Goal: Navigation & Orientation: Understand site structure

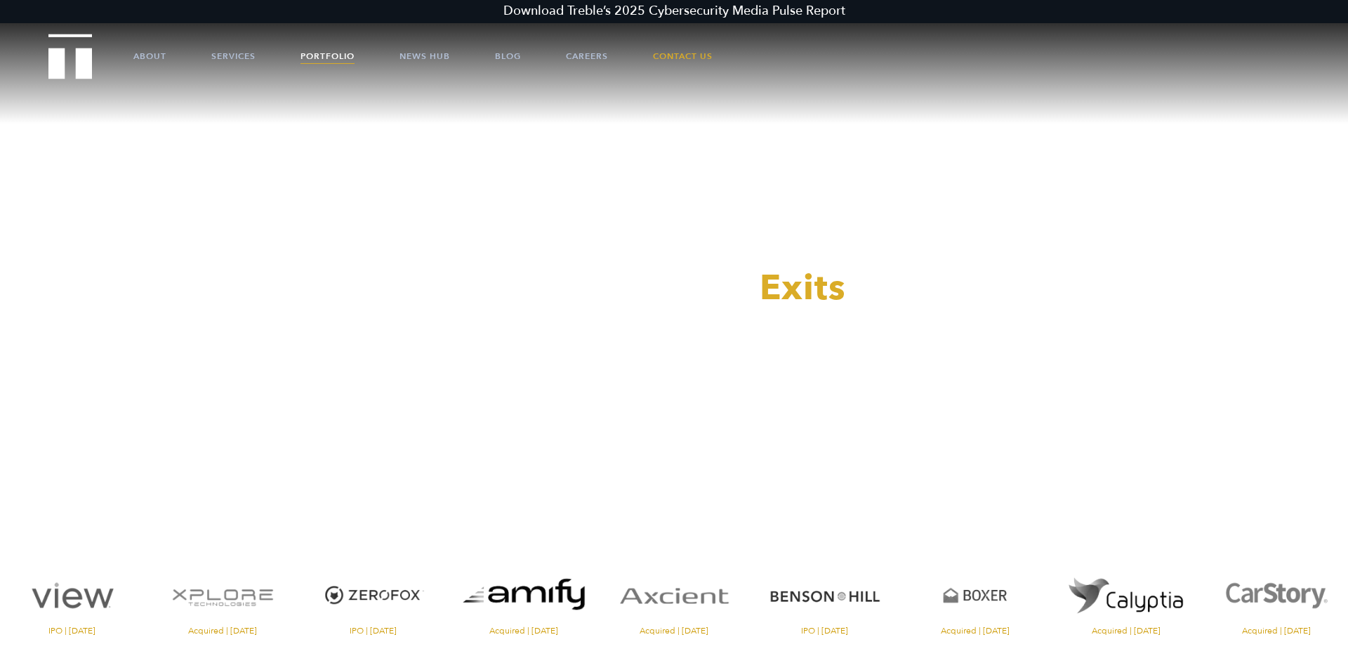
click at [329, 53] on link "Portfolio" at bounding box center [327, 56] width 54 height 42
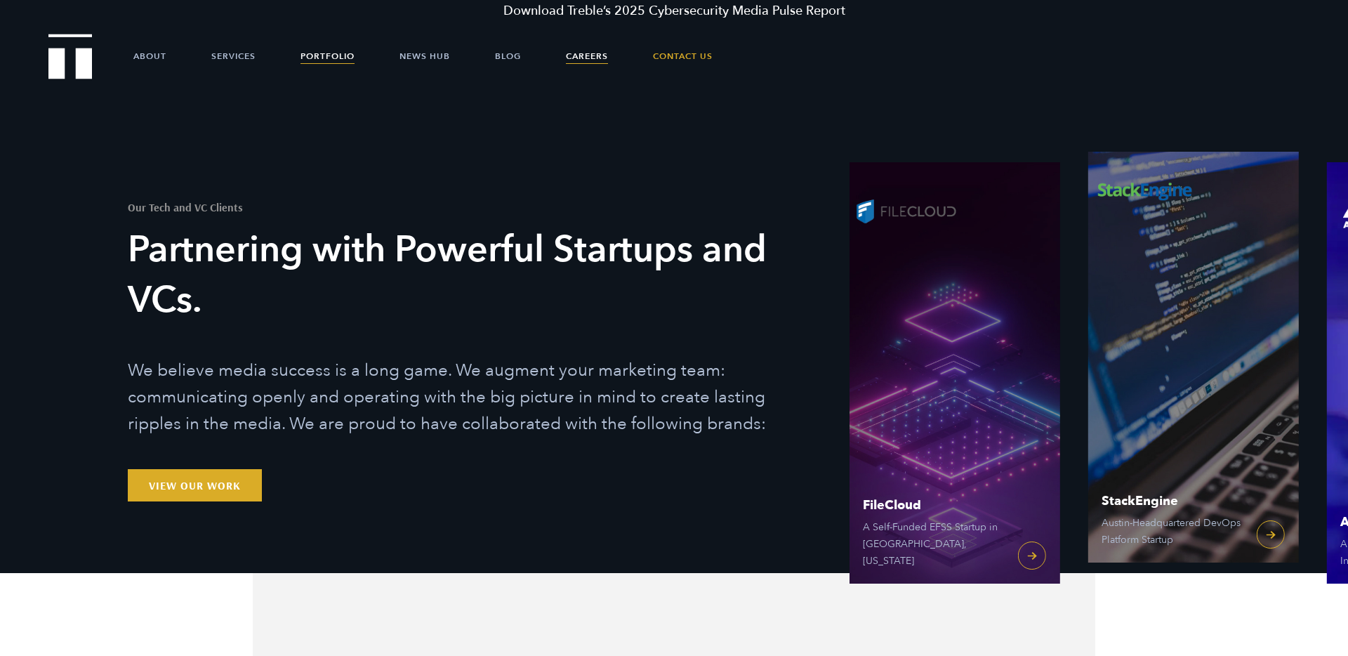
click at [577, 55] on link "Careers" at bounding box center [587, 56] width 42 height 42
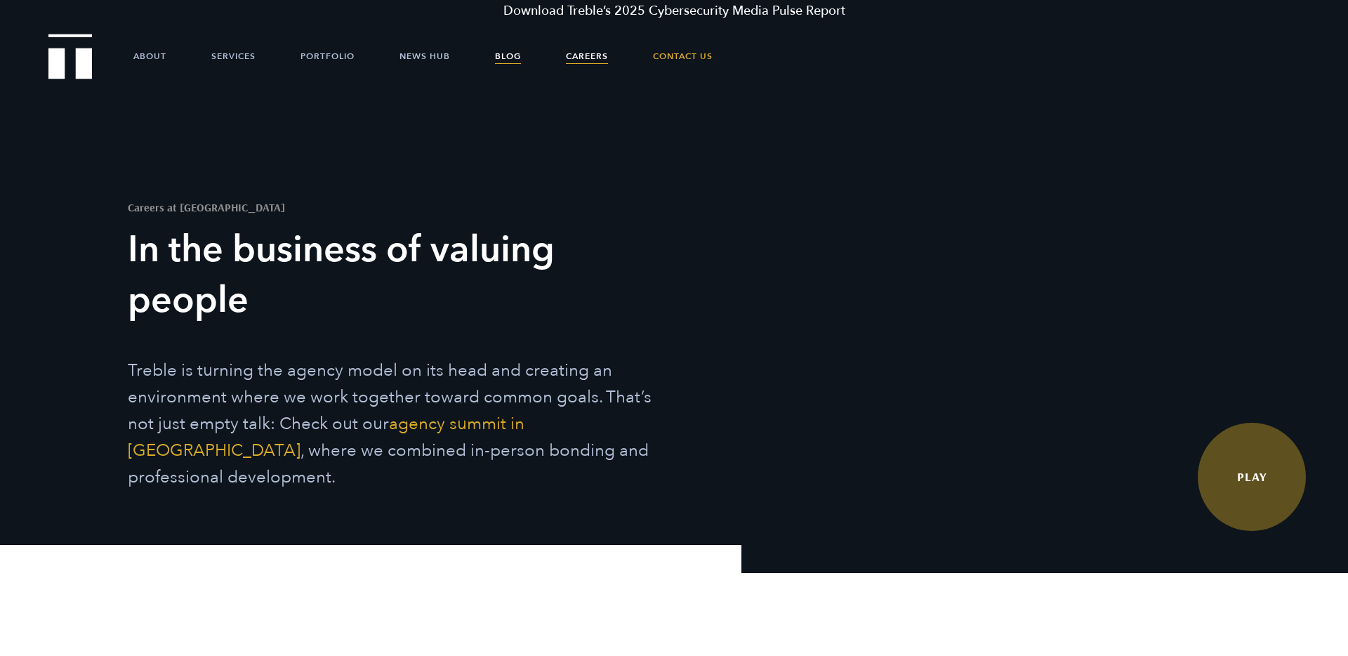
click at [505, 55] on link "Blog" at bounding box center [508, 56] width 26 height 42
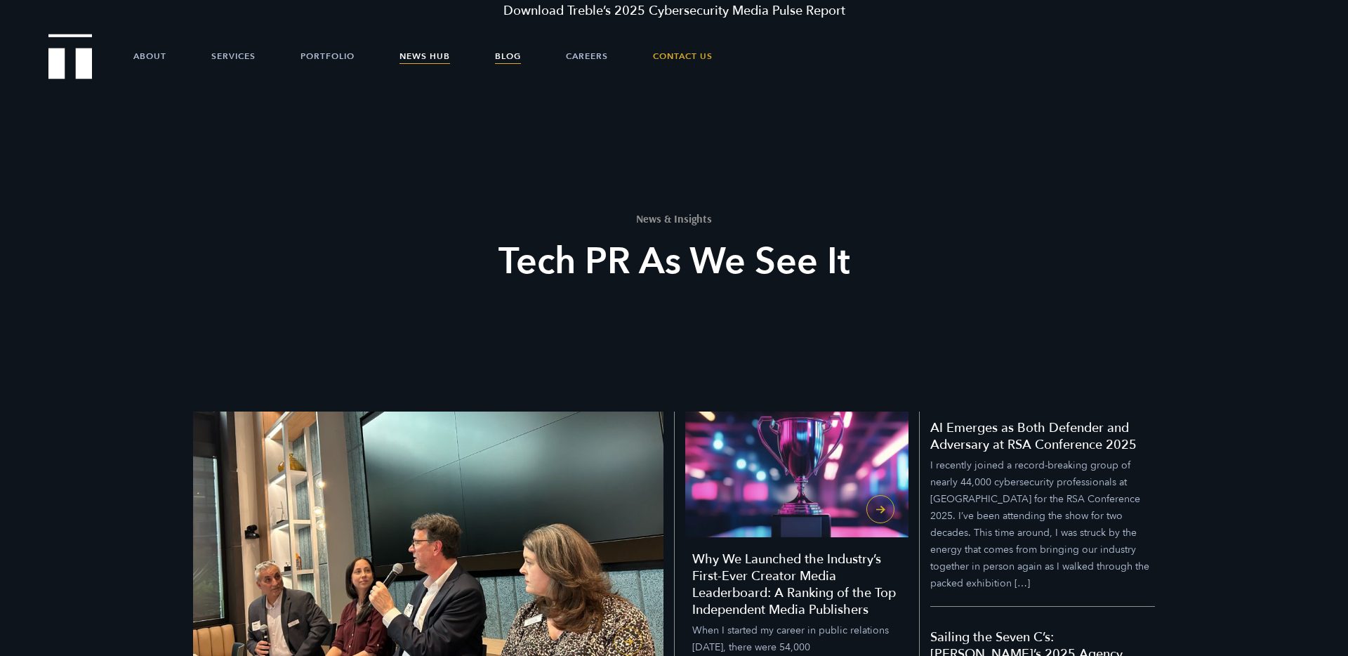
click at [429, 58] on link "News Hub" at bounding box center [424, 56] width 51 height 42
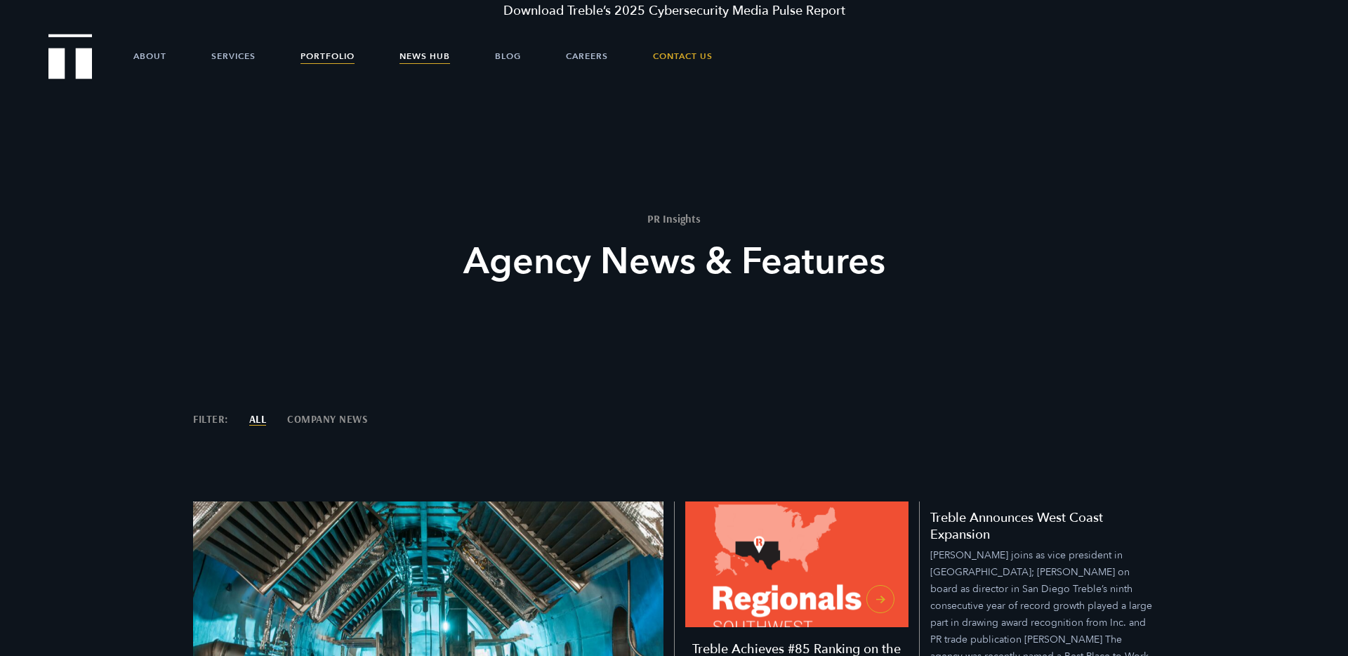
click at [331, 56] on link "Portfolio" at bounding box center [327, 56] width 54 height 42
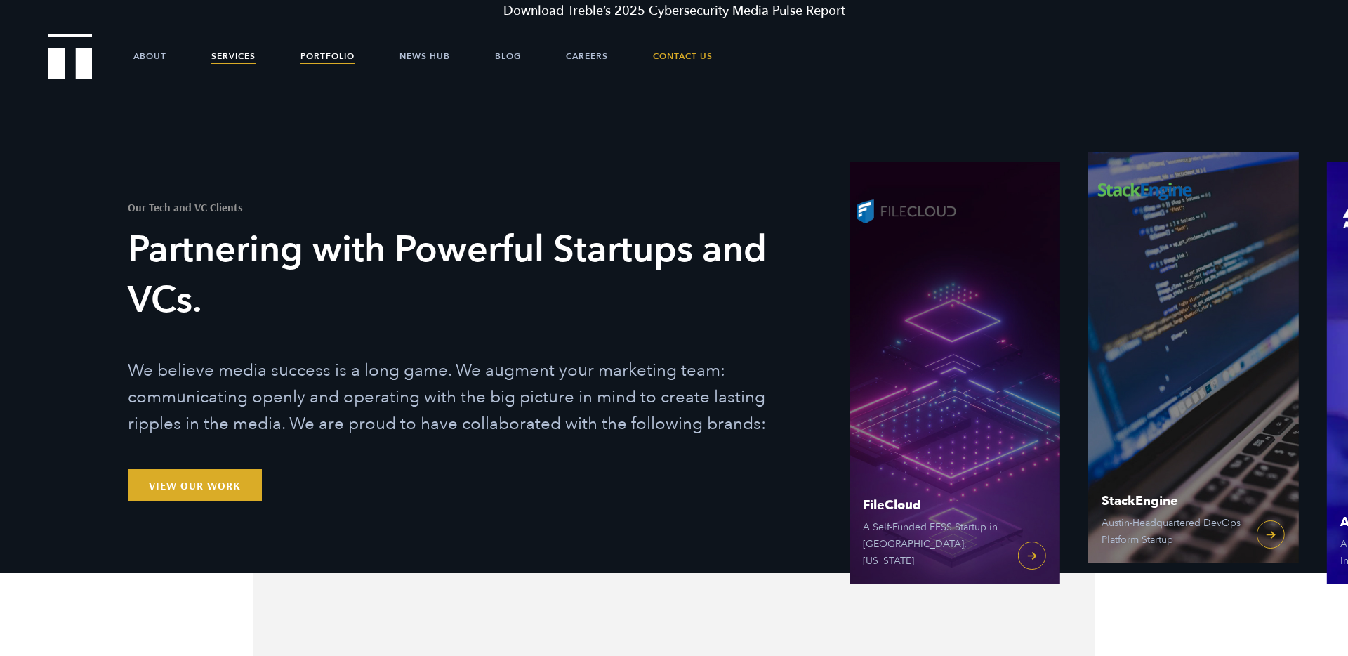
click at [237, 57] on link "Services" at bounding box center [233, 56] width 44 height 42
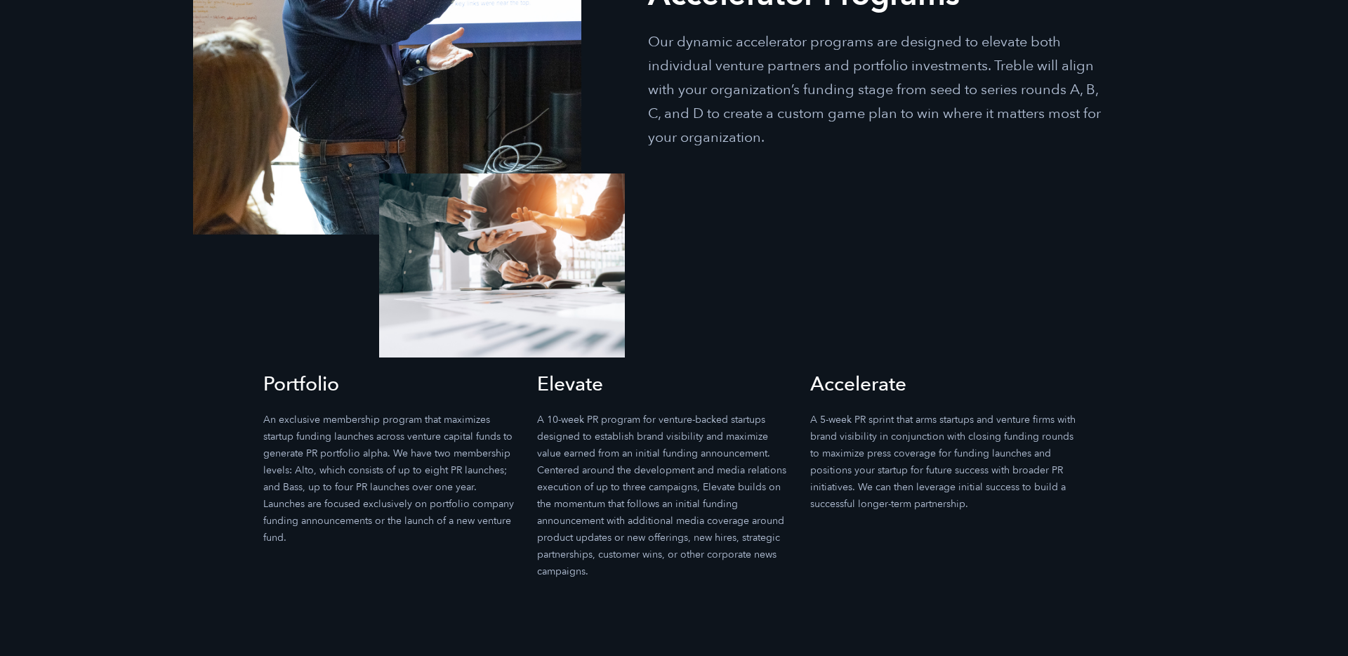
scroll to position [4328, 0]
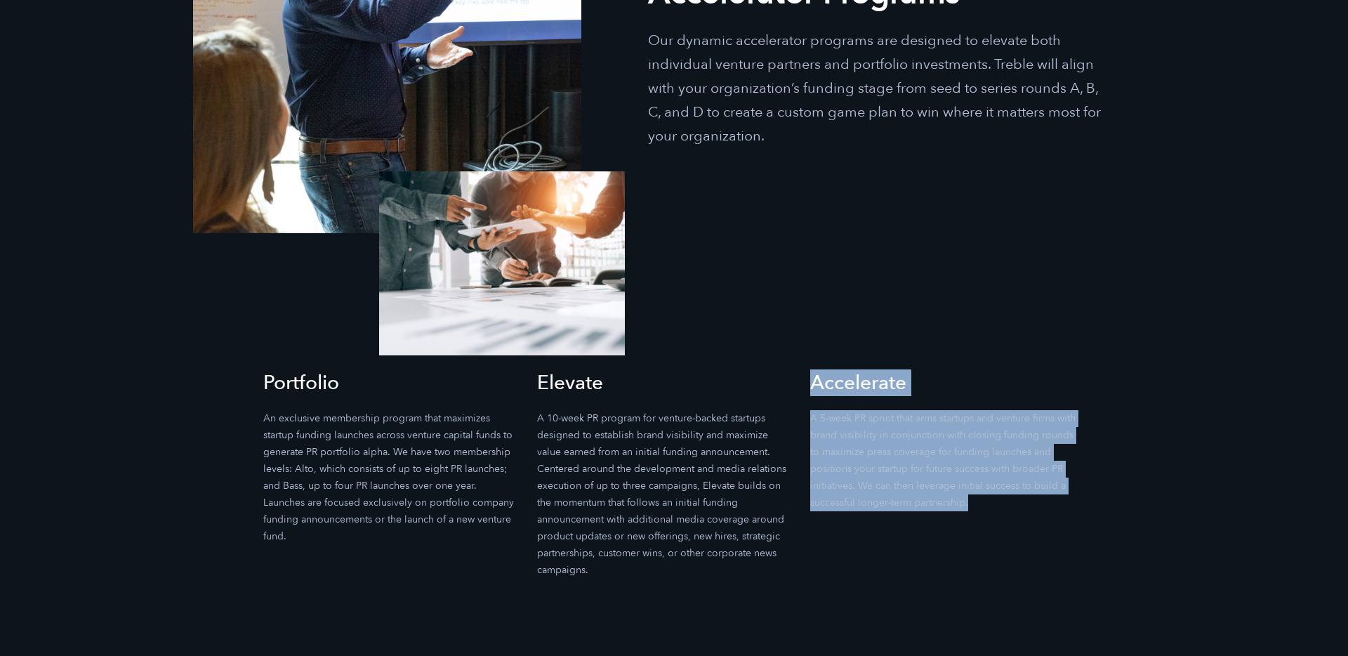
drag, startPoint x: 939, startPoint y: 500, endPoint x: 812, endPoint y: 386, distance: 170.0
click at [812, 386] on li "Accelerate A 5-week PR sprint that arms startups and venture firms with brand v…" at bounding box center [945, 440] width 271 height 142
copy li "Accelerate A 5-week PR sprint that arms startups and venture firms with brand v…"
